Goal: Find specific page/section: Find specific page/section

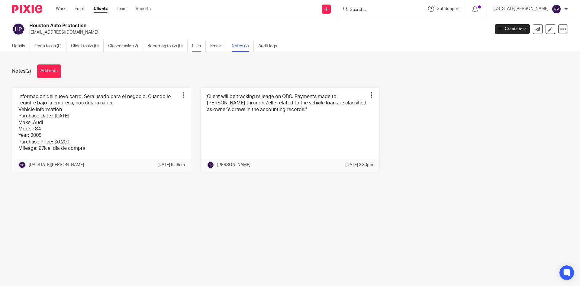
click at [196, 45] on link "Files" at bounding box center [199, 46] width 14 height 12
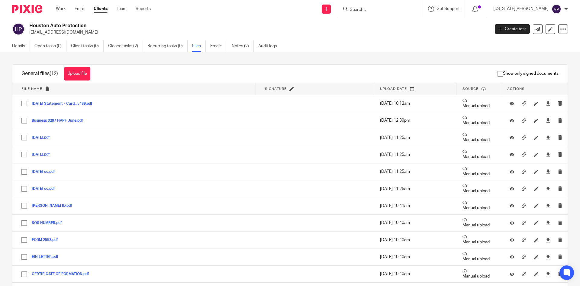
click at [106, 11] on link "Clients" at bounding box center [101, 9] width 14 height 6
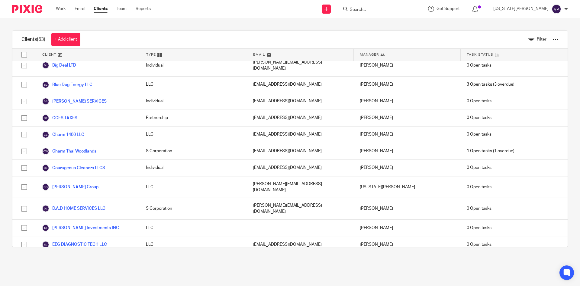
scroll to position [272, 0]
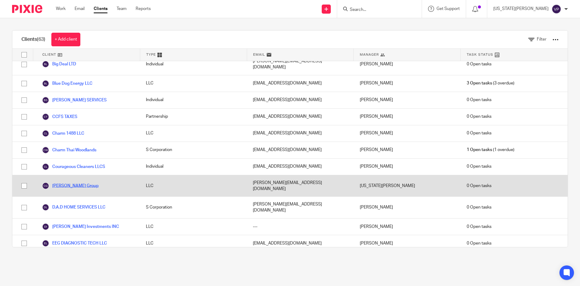
click at [80, 182] on link "[PERSON_NAME] Group" at bounding box center [70, 185] width 57 height 7
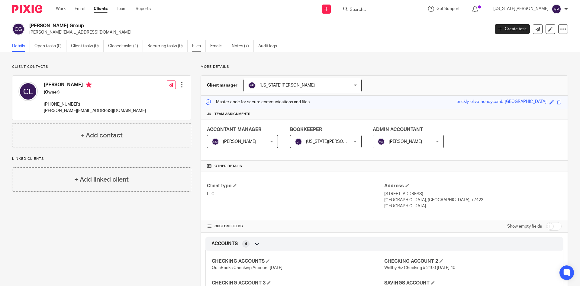
click at [196, 46] on link "Files" at bounding box center [199, 46] width 14 height 12
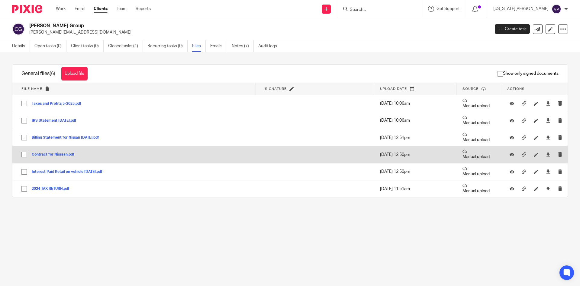
click at [62, 154] on button "Contract for Nisssan.pdf" at bounding box center [55, 154] width 47 height 4
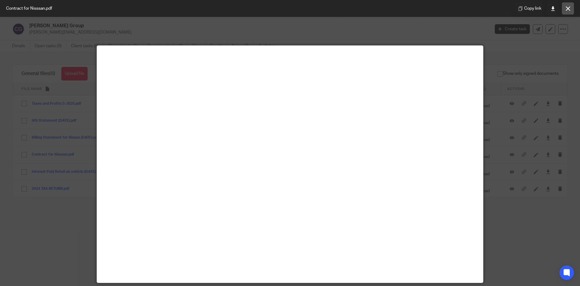
click at [565, 10] on button at bounding box center [568, 8] width 12 height 12
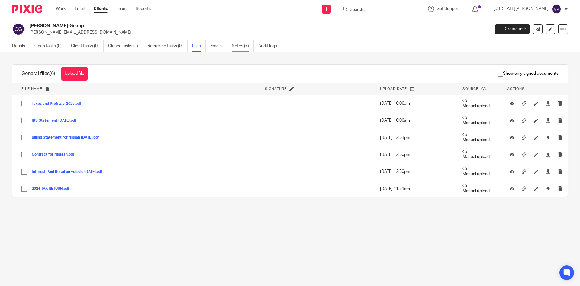
click at [235, 47] on link "Notes (7)" at bounding box center [243, 46] width 22 height 12
